Goal: Task Accomplishment & Management: Manage account settings

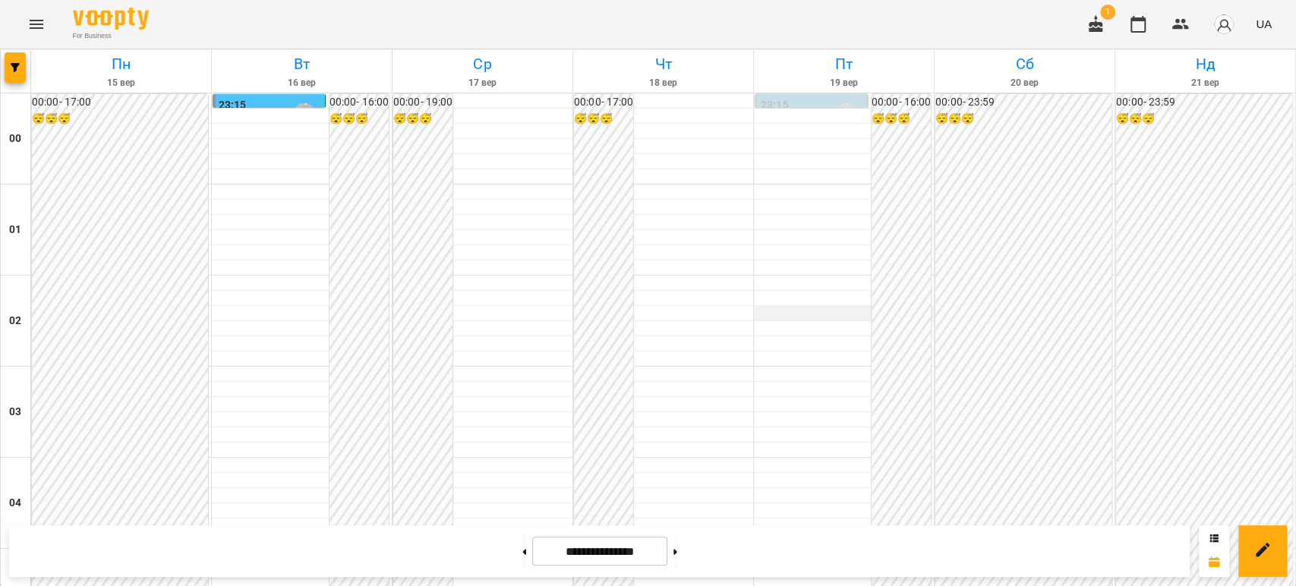
scroll to position [1518, 0]
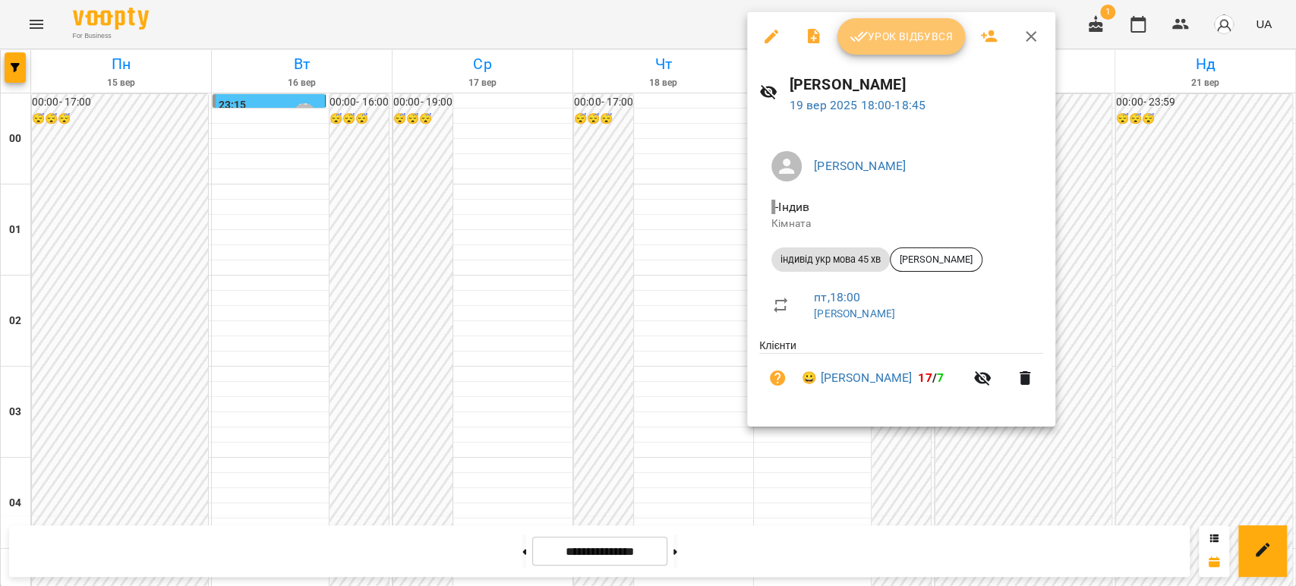
click at [881, 40] on span "Урок відбувся" at bounding box center [900, 36] width 103 height 18
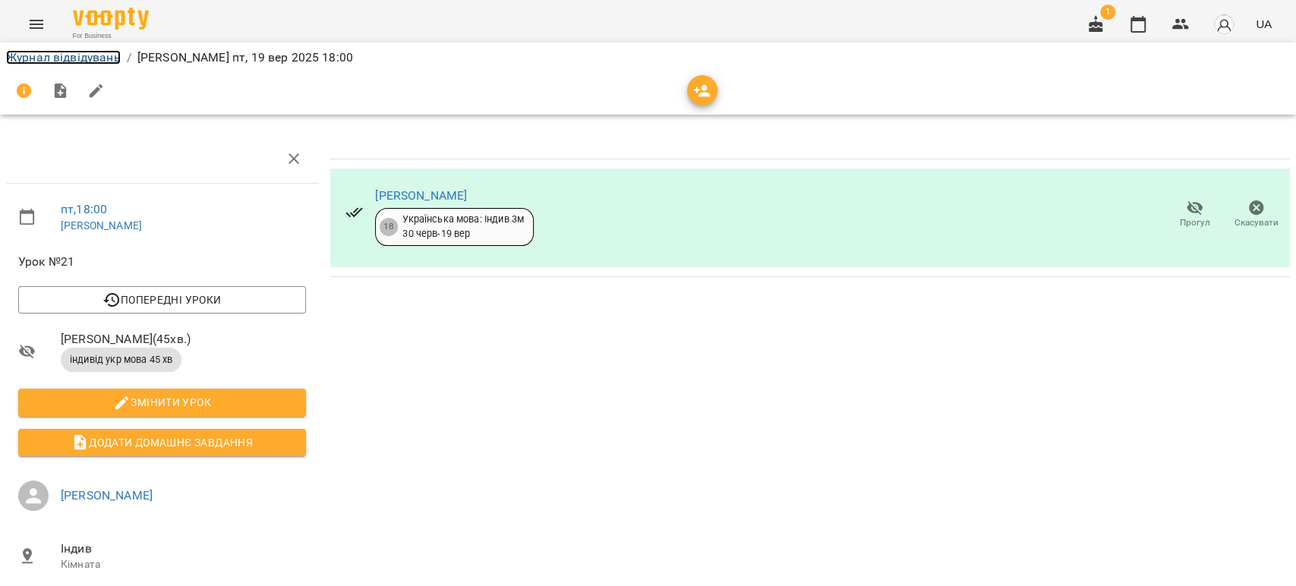
click at [80, 55] on link "Журнал відвідувань" at bounding box center [63, 57] width 115 height 14
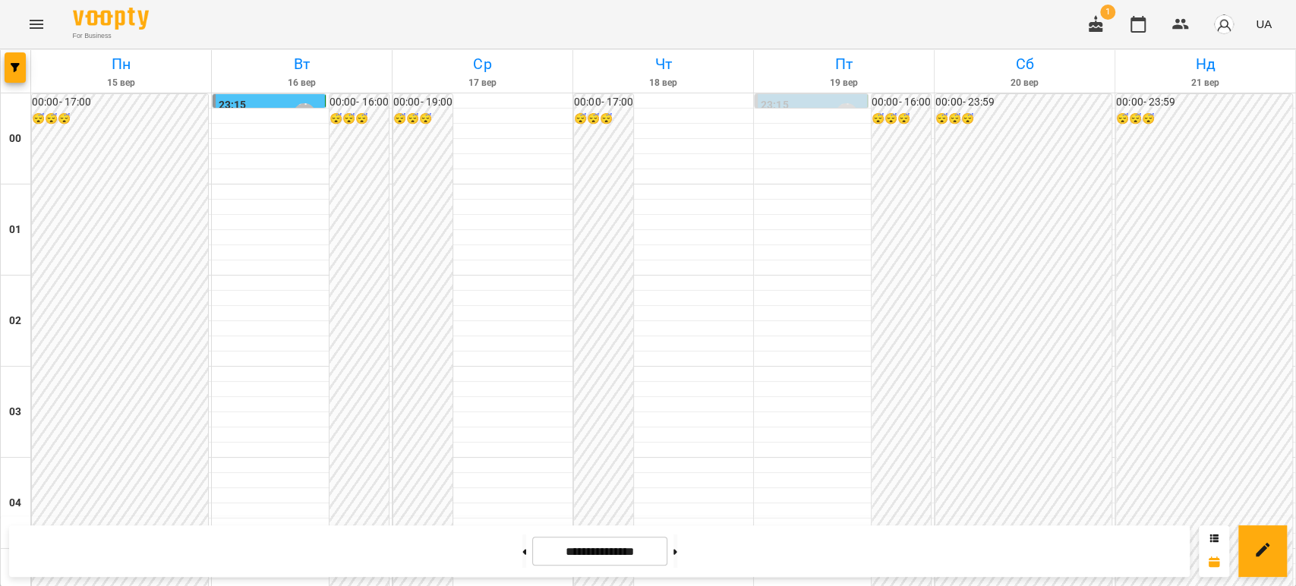
scroll to position [1602, 0]
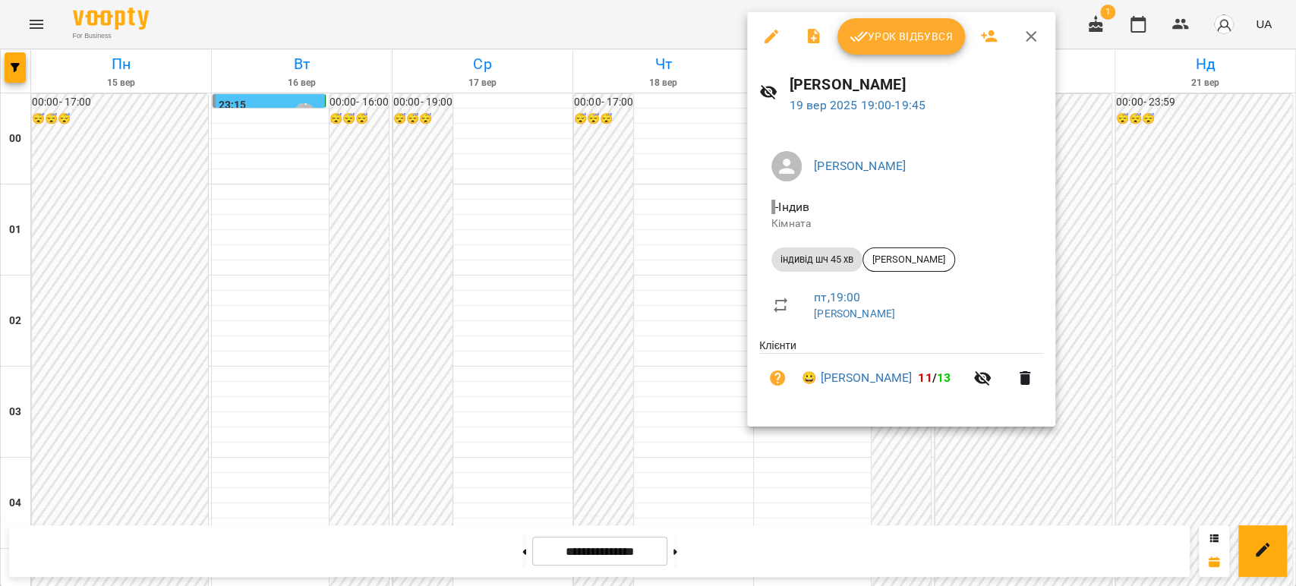
click at [916, 38] on span "Урок відбувся" at bounding box center [900, 36] width 103 height 18
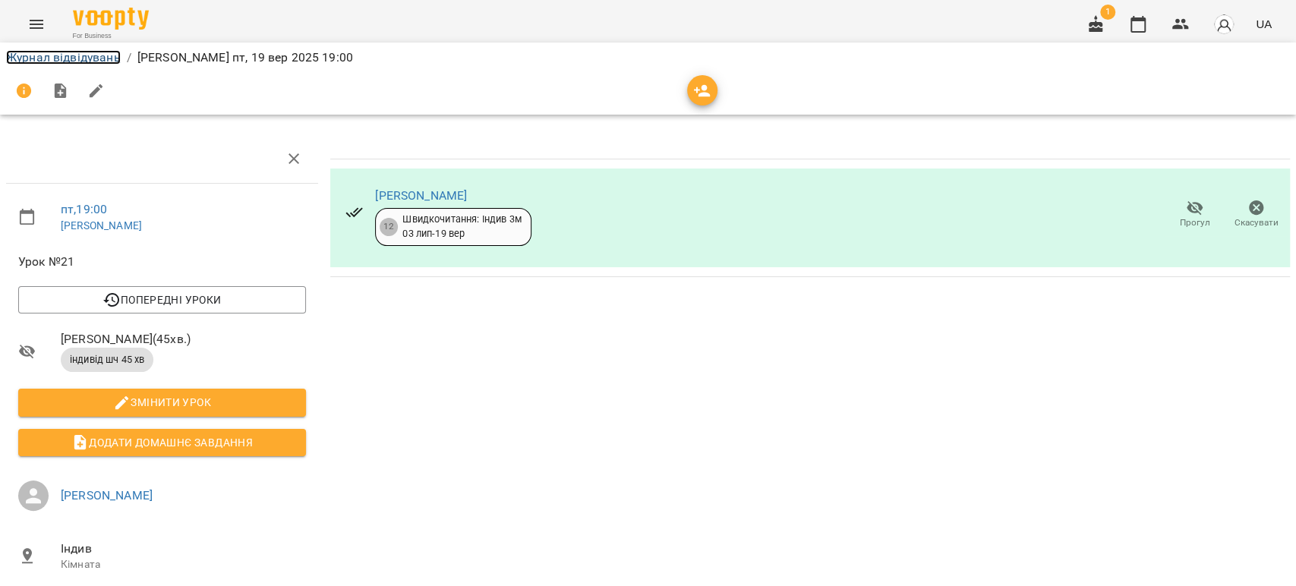
click at [43, 53] on link "Журнал відвідувань" at bounding box center [63, 57] width 115 height 14
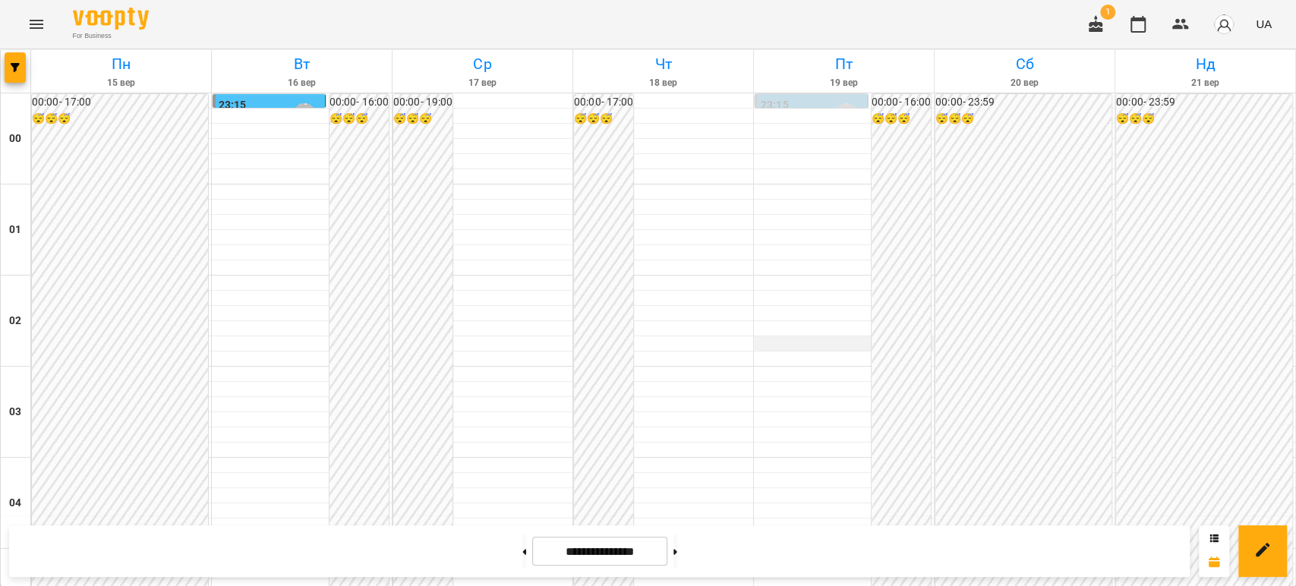
scroll to position [1686, 0]
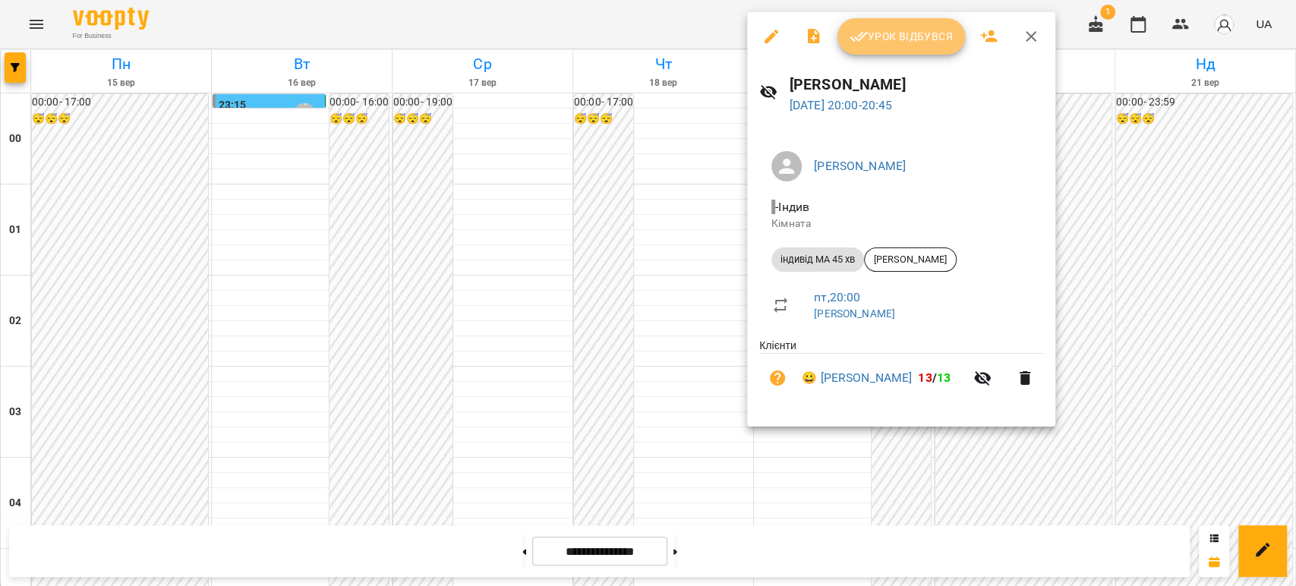
click at [891, 42] on span "Урок відбувся" at bounding box center [900, 36] width 103 height 18
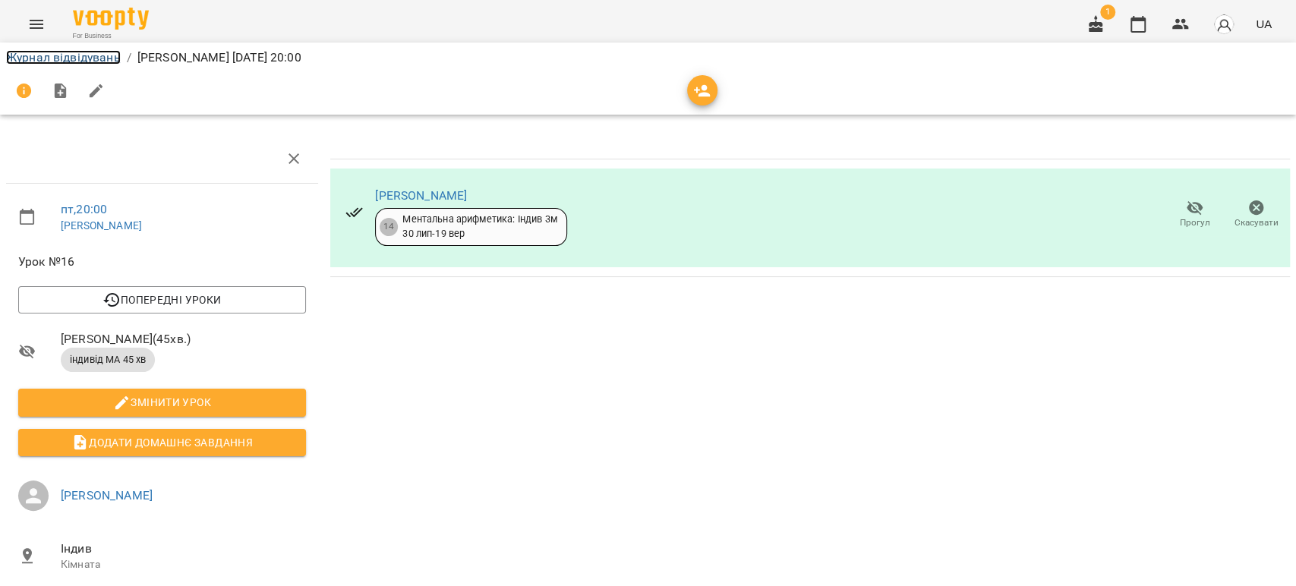
click at [100, 60] on link "Журнал відвідувань" at bounding box center [63, 57] width 115 height 14
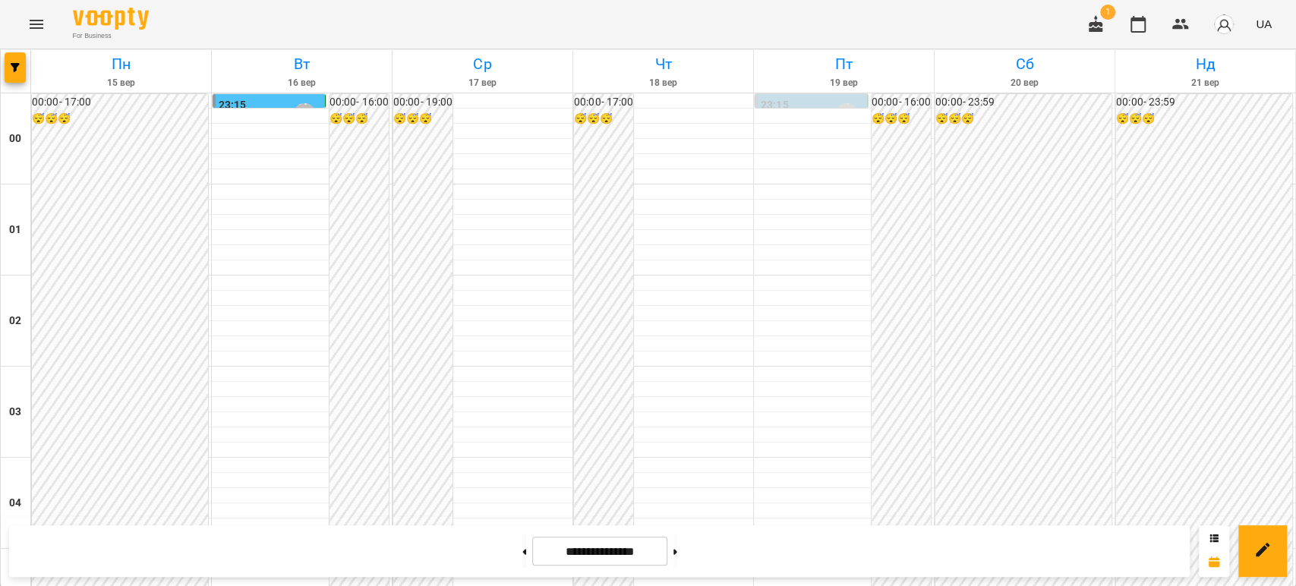
scroll to position [1761, 0]
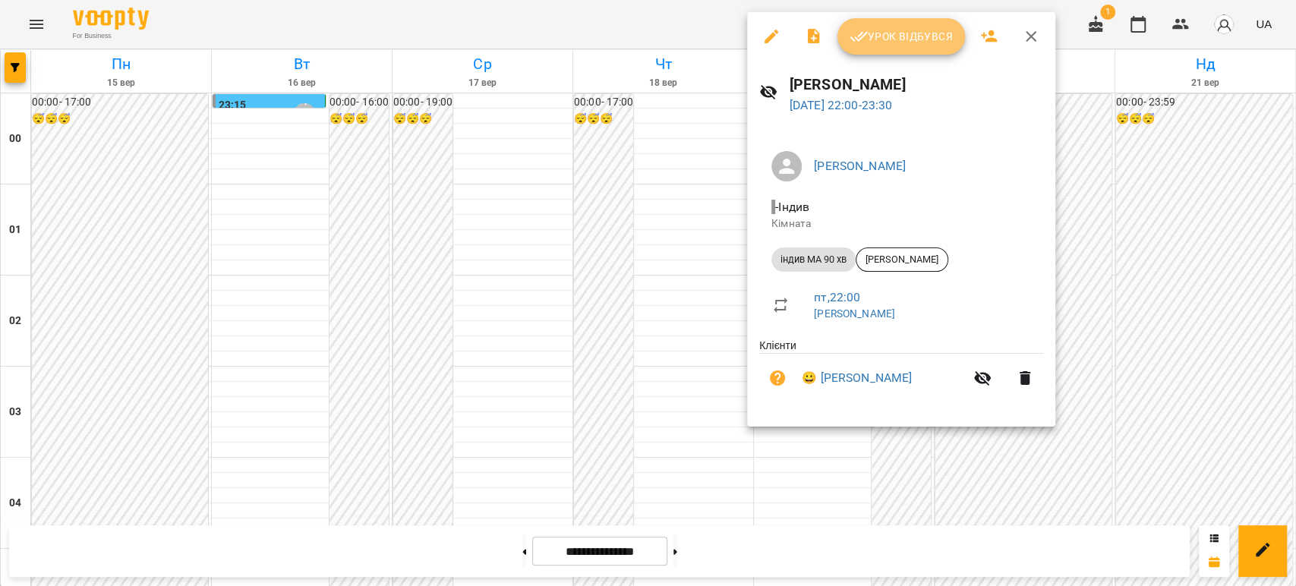
click at [887, 45] on span "Урок відбувся" at bounding box center [900, 36] width 103 height 18
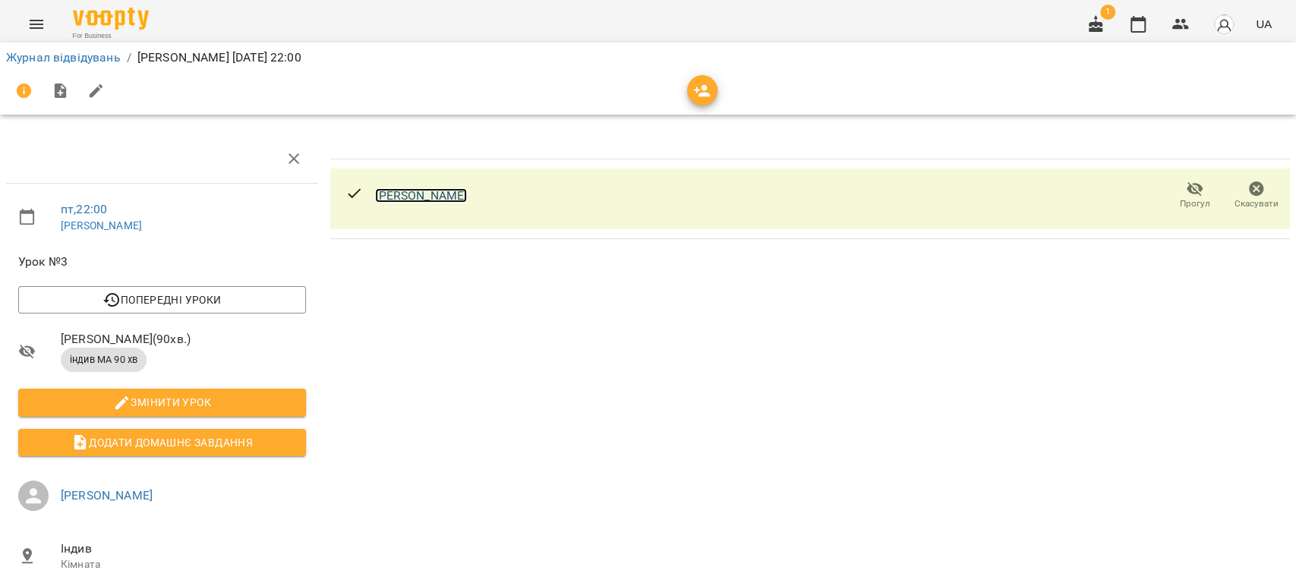
click at [409, 197] on link "[PERSON_NAME]" at bounding box center [421, 195] width 92 height 14
